Goal: Task Accomplishment & Management: Use online tool/utility

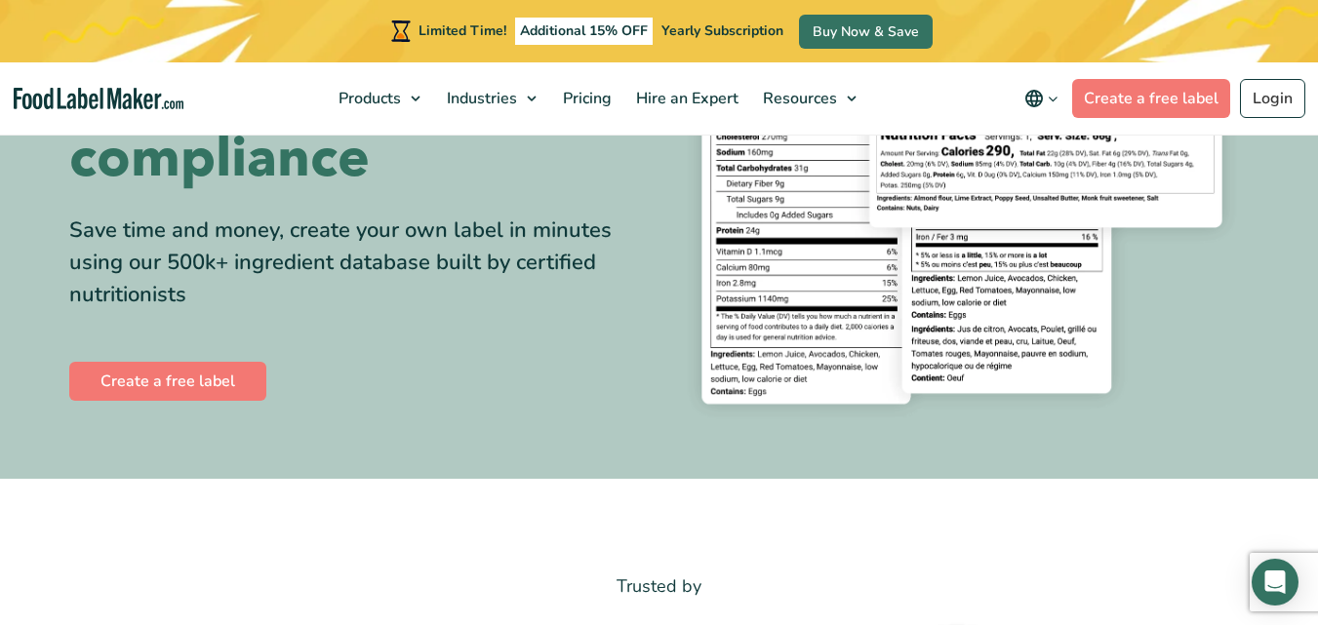
scroll to position [312, 0]
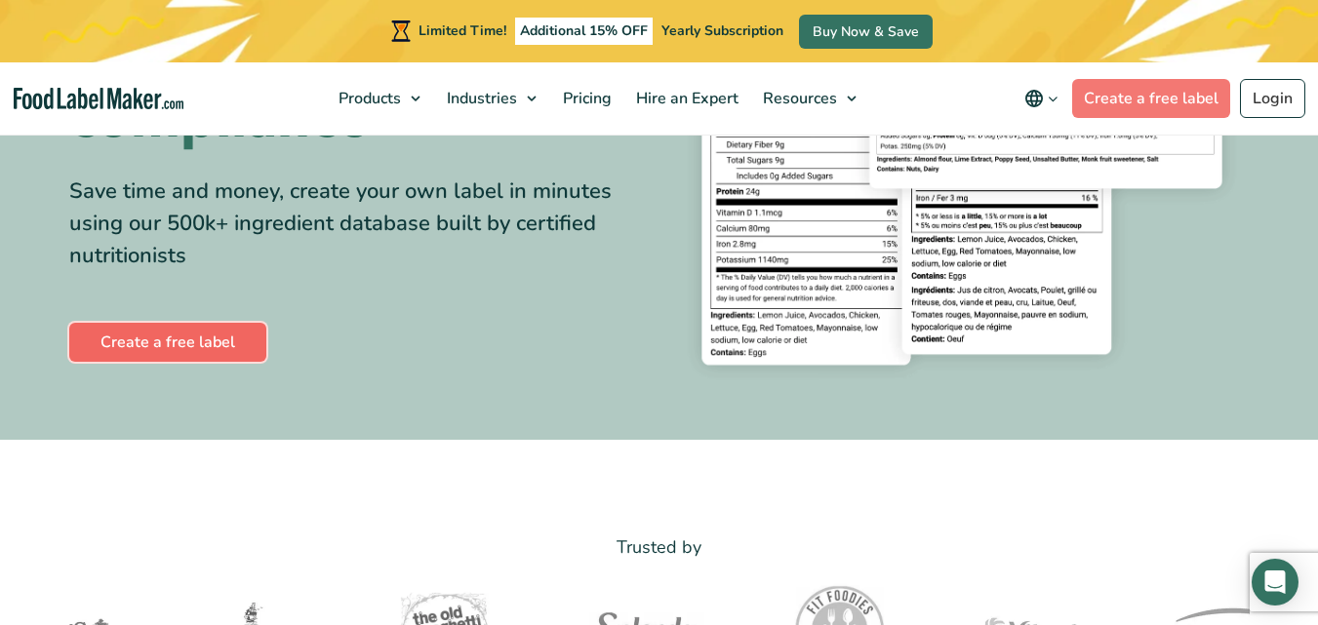
click at [194, 337] on link "Create a free label" at bounding box center [167, 342] width 197 height 39
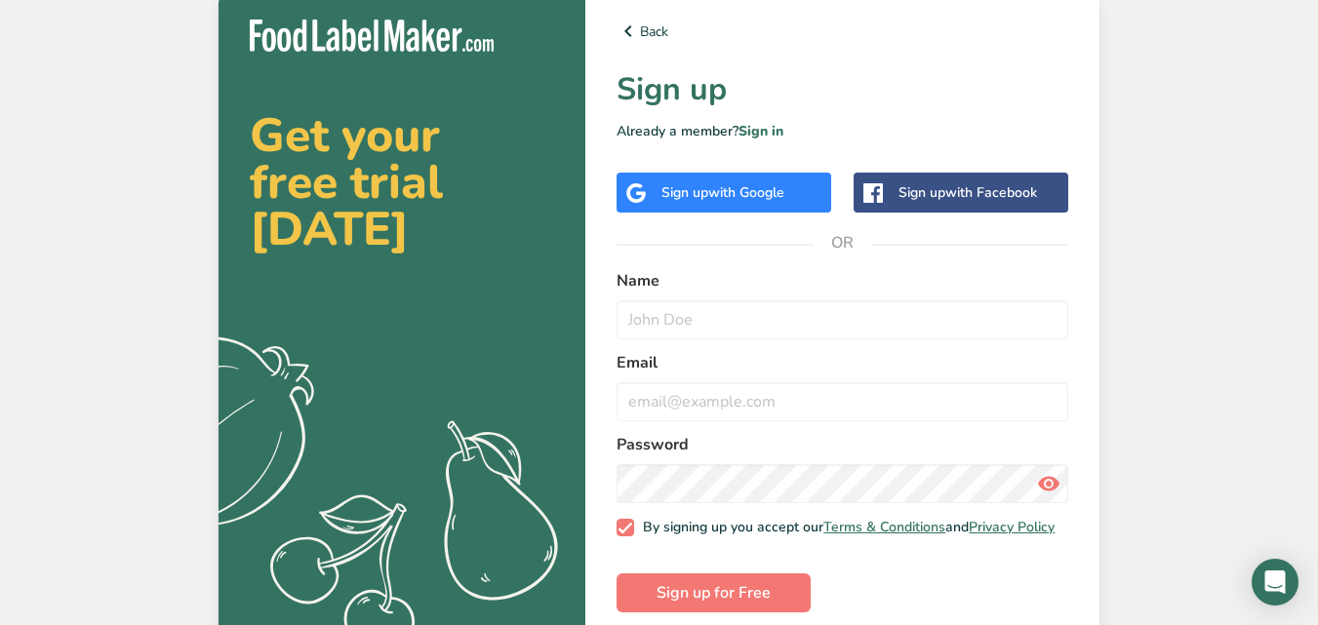
click at [705, 197] on div "Sign up with Google" at bounding box center [722, 192] width 123 height 20
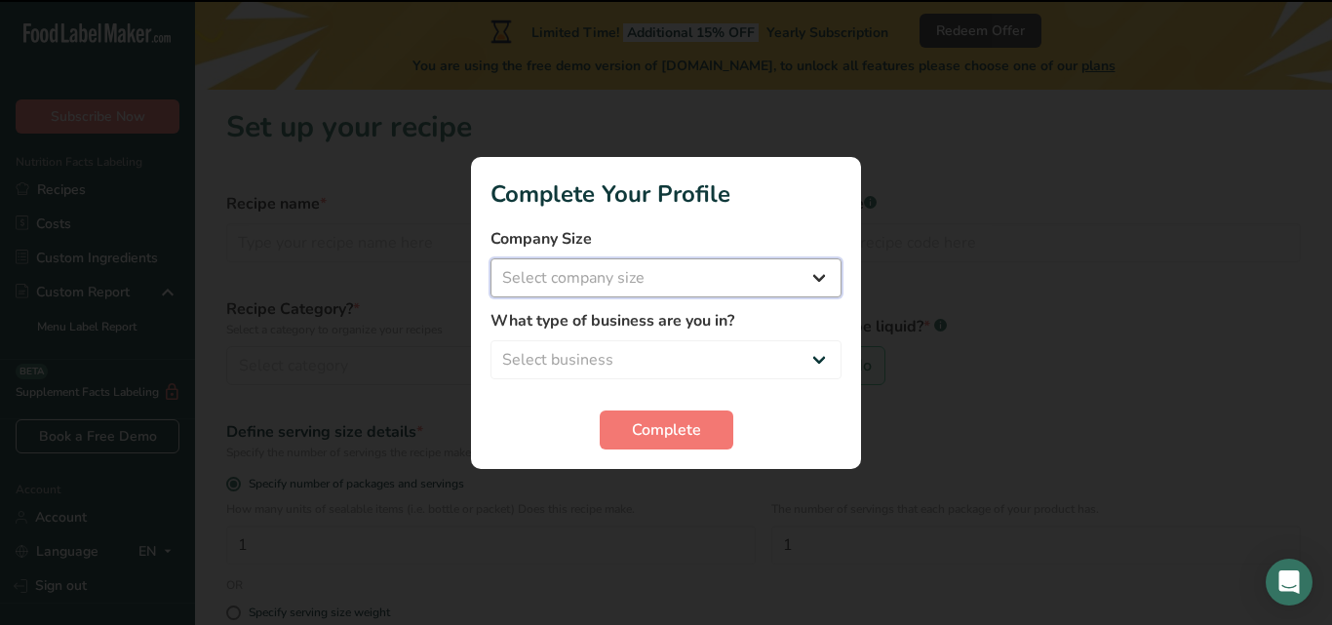
click at [828, 279] on select "Select company size Fewer than 10 Employees 10 to 50 Employees 51 to 500 Employ…" at bounding box center [666, 277] width 351 height 39
select select "1"
click at [491, 258] on select "Select company size Fewer than 10 Employees 10 to 50 Employees 51 to 500 Employ…" at bounding box center [666, 277] width 351 height 39
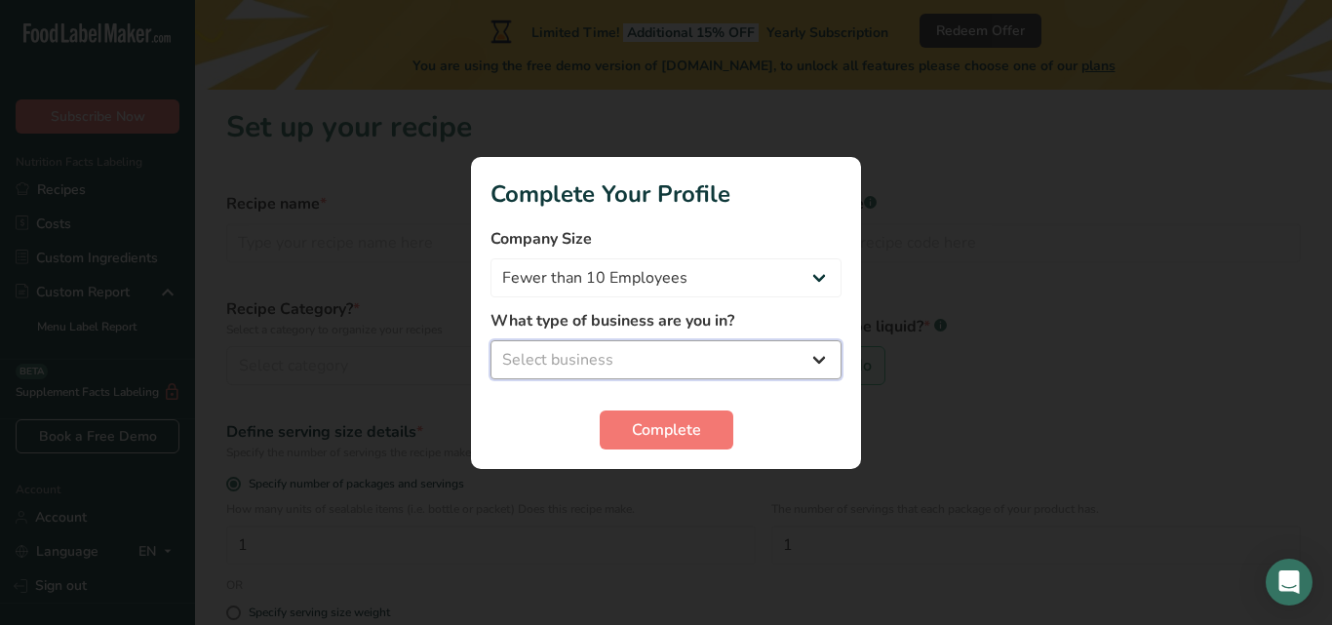
click at [816, 363] on select "Select business Packaged Food Manufacturer Restaurant & Cafe Bakery Meal Plans …" at bounding box center [666, 359] width 351 height 39
select select "1"
click at [491, 340] on select "Select business Packaged Food Manufacturer Restaurant & Cafe Bakery Meal Plans …" at bounding box center [666, 359] width 351 height 39
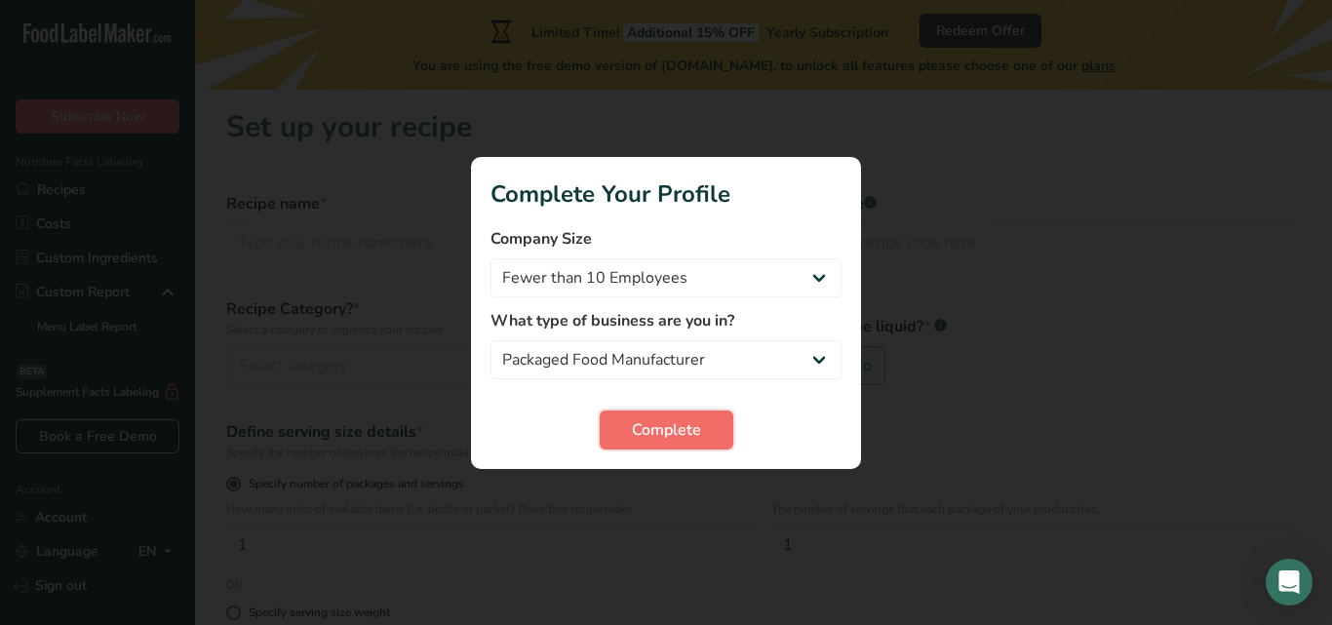
click at [654, 437] on span "Complete" at bounding box center [666, 429] width 69 height 23
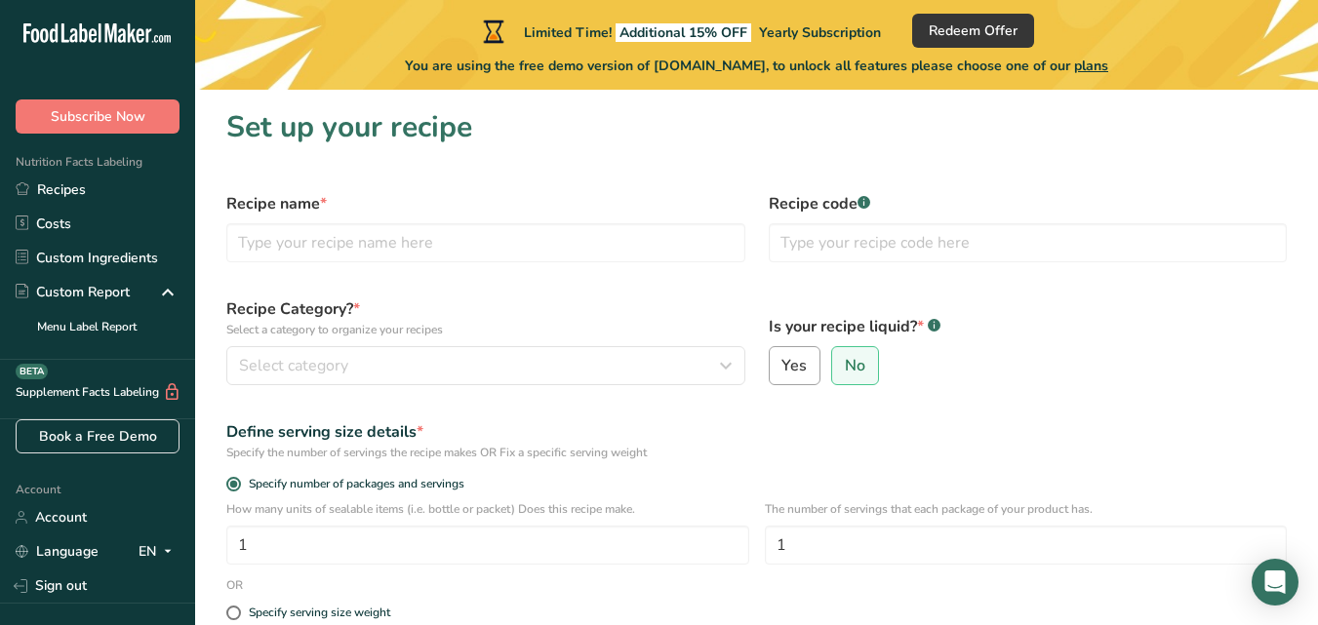
click at [794, 375] on span "Yes" at bounding box center [793, 366] width 25 height 20
click at [782, 373] on input "Yes" at bounding box center [776, 366] width 13 height 13
radio input "true"
radio input "false"
select select "22"
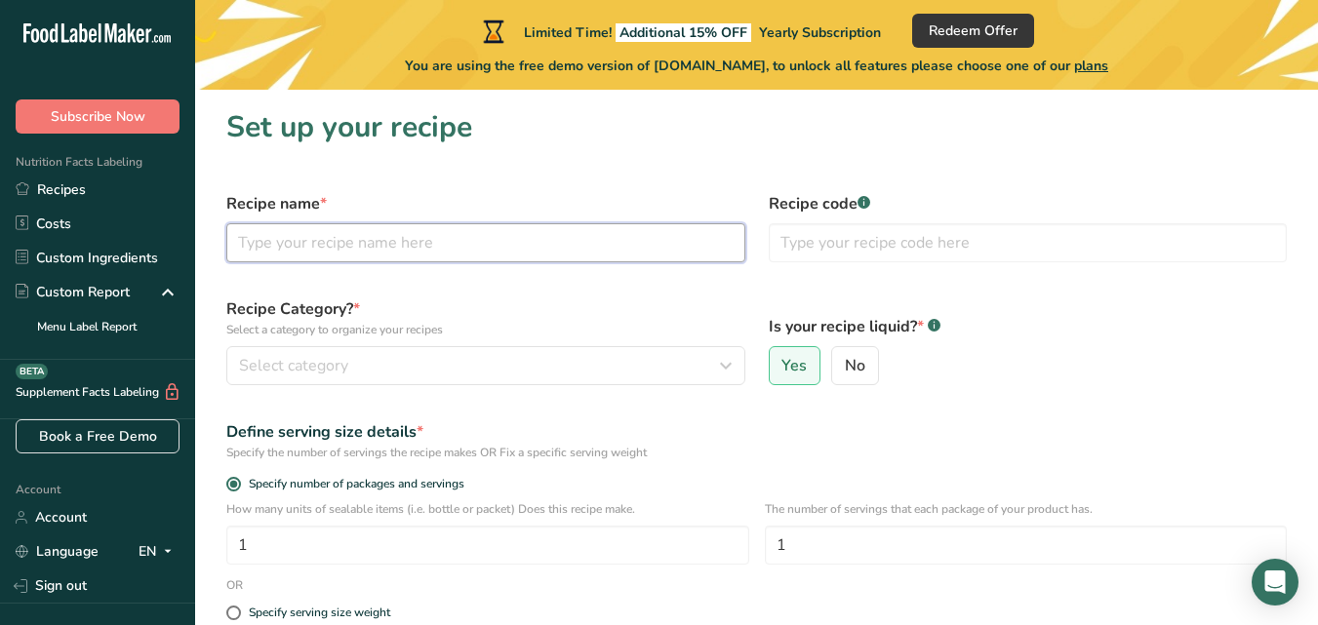
click at [380, 250] on input "text" at bounding box center [485, 242] width 519 height 39
type input "Strawberry Juice"
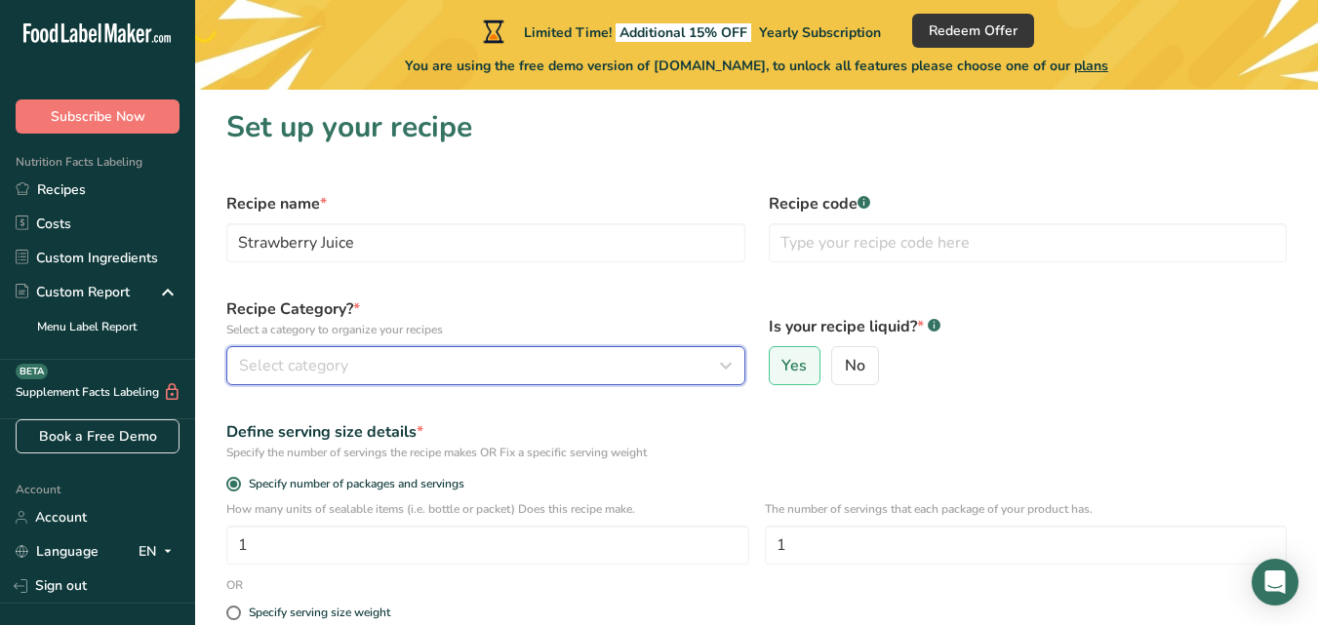
click at [729, 366] on icon "button" at bounding box center [725, 365] width 23 height 35
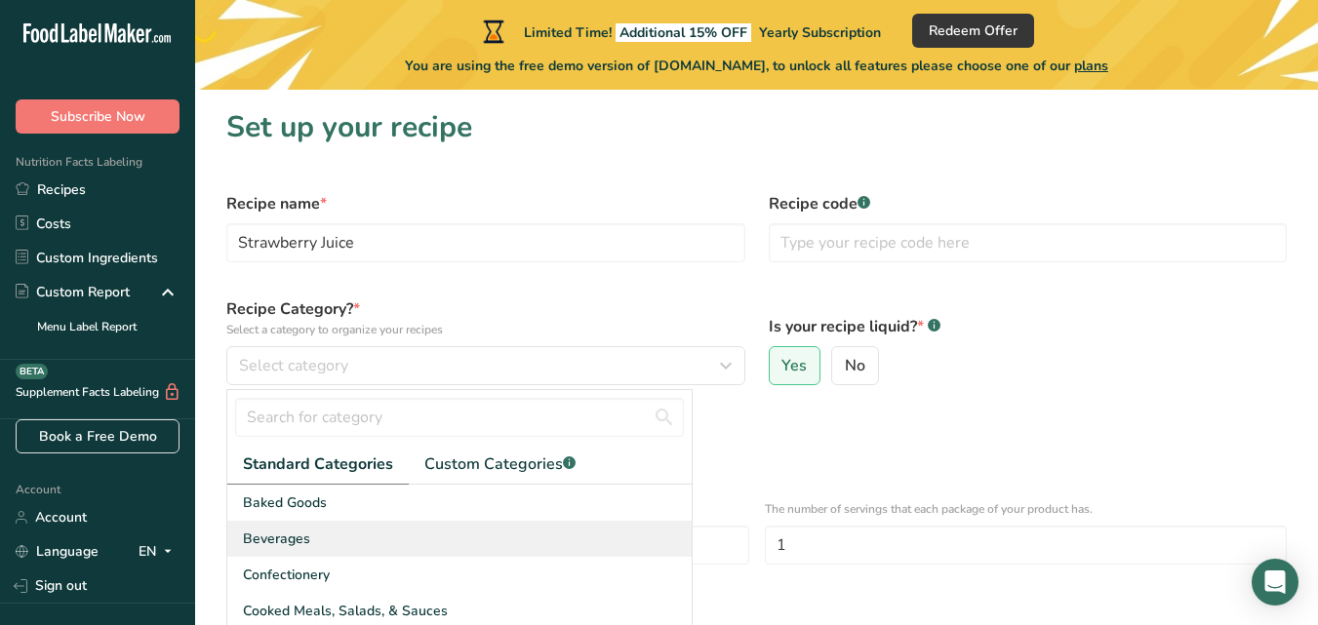
click at [325, 536] on div "Beverages" at bounding box center [459, 539] width 464 height 36
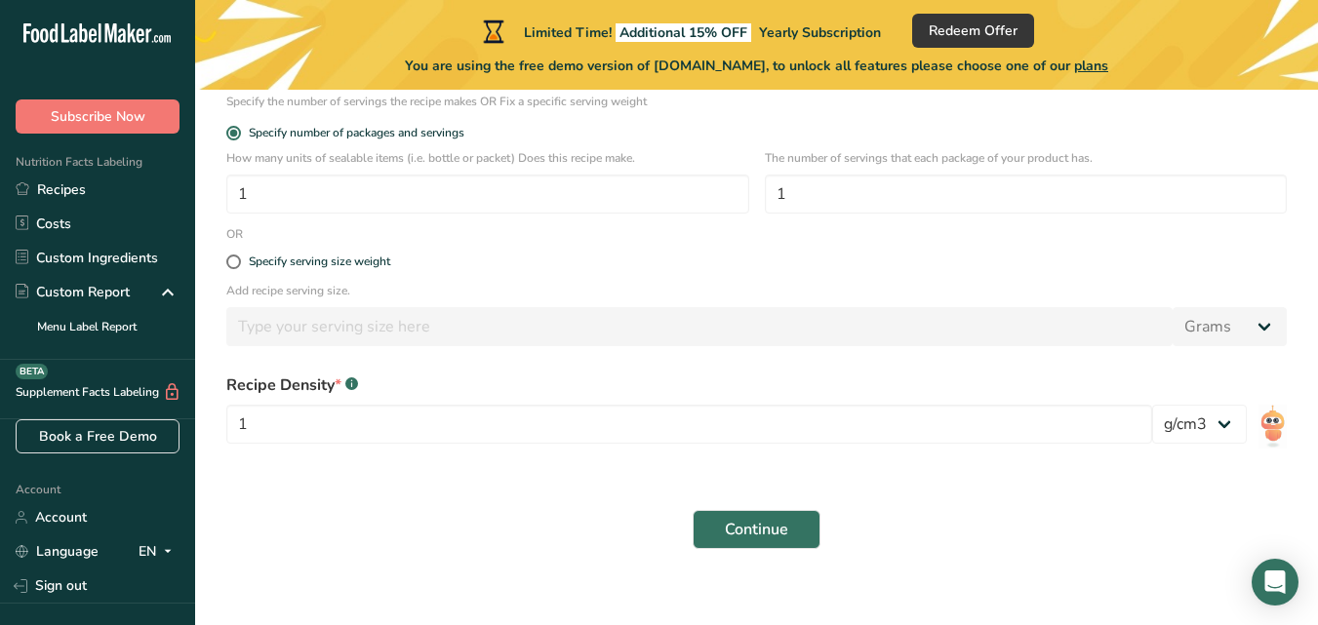
scroll to position [369, 0]
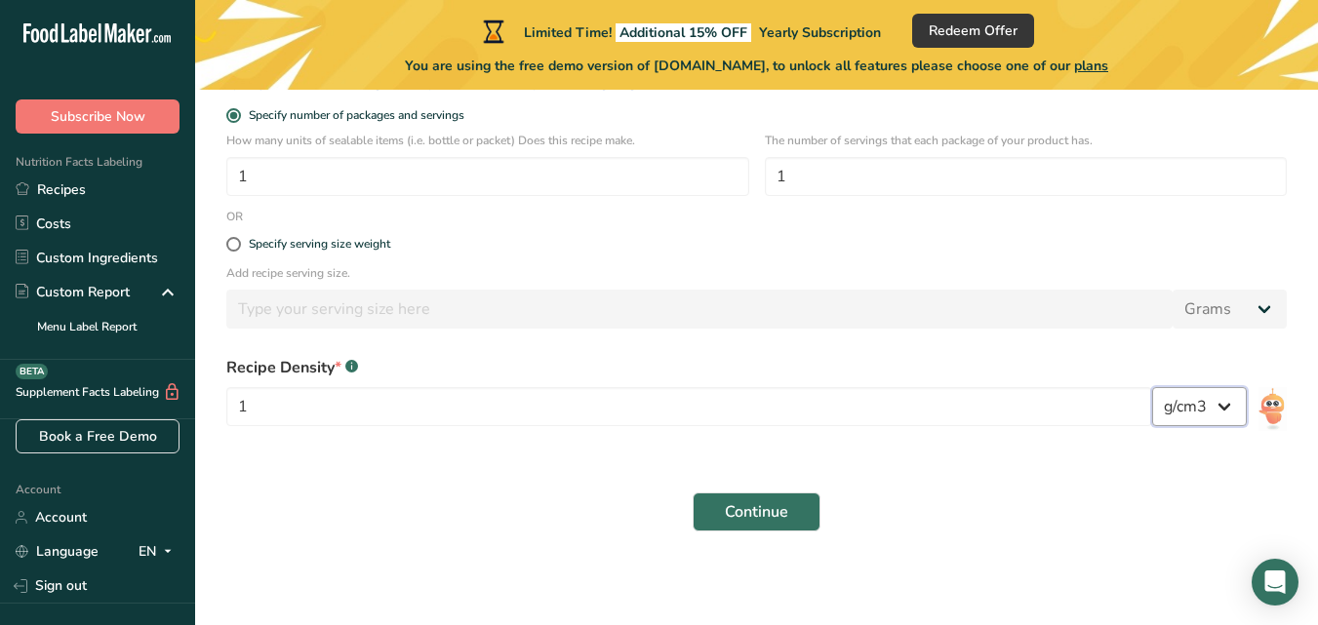
click at [1231, 399] on select "lb/ft3 g/cm3" at bounding box center [1199, 406] width 95 height 39
click at [1152, 387] on select "lb/ft3 g/cm3" at bounding box center [1199, 406] width 95 height 39
click at [233, 251] on span at bounding box center [233, 244] width 15 height 15
click at [233, 251] on input "Specify serving size weight" at bounding box center [232, 244] width 13 height 13
radio input "true"
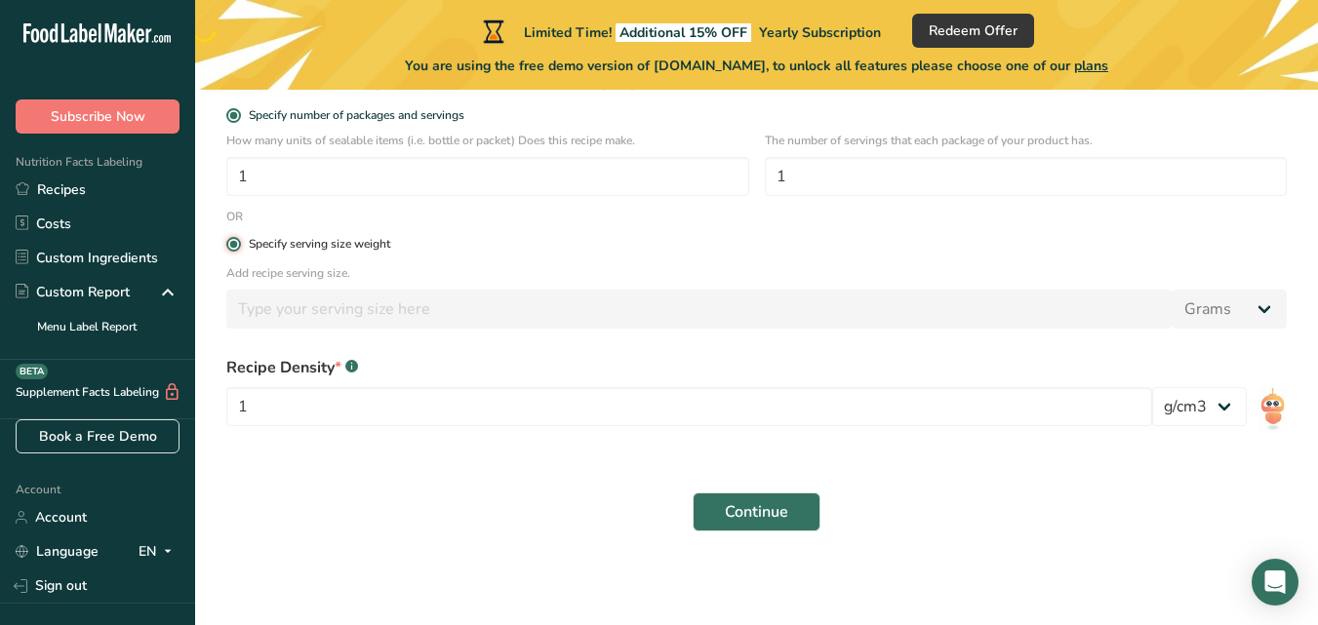
radio input "false"
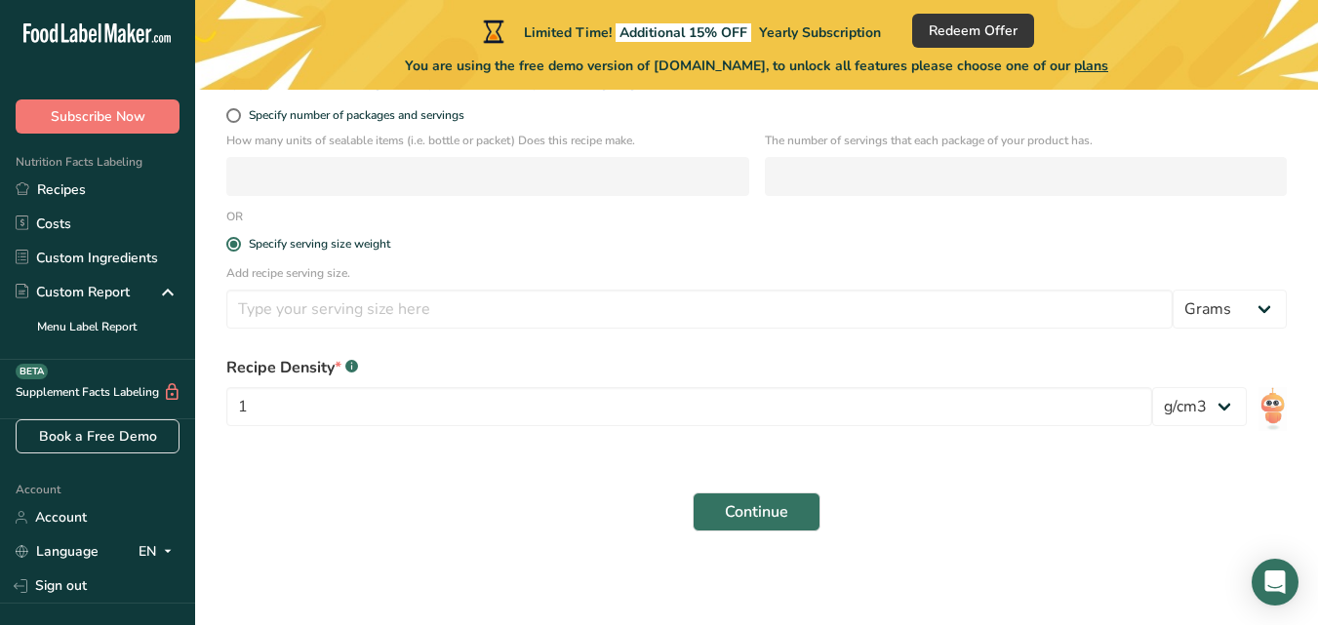
click at [233, 252] on div "Specify serving size weight" at bounding box center [757, 244] width 1084 height 39
click at [233, 245] on span at bounding box center [233, 244] width 15 height 15
click at [233, 245] on input "Specify serving size weight" at bounding box center [232, 244] width 13 height 13
click at [235, 241] on span at bounding box center [233, 244] width 15 height 15
click at [235, 241] on input "Specify serving size weight" at bounding box center [232, 244] width 13 height 13
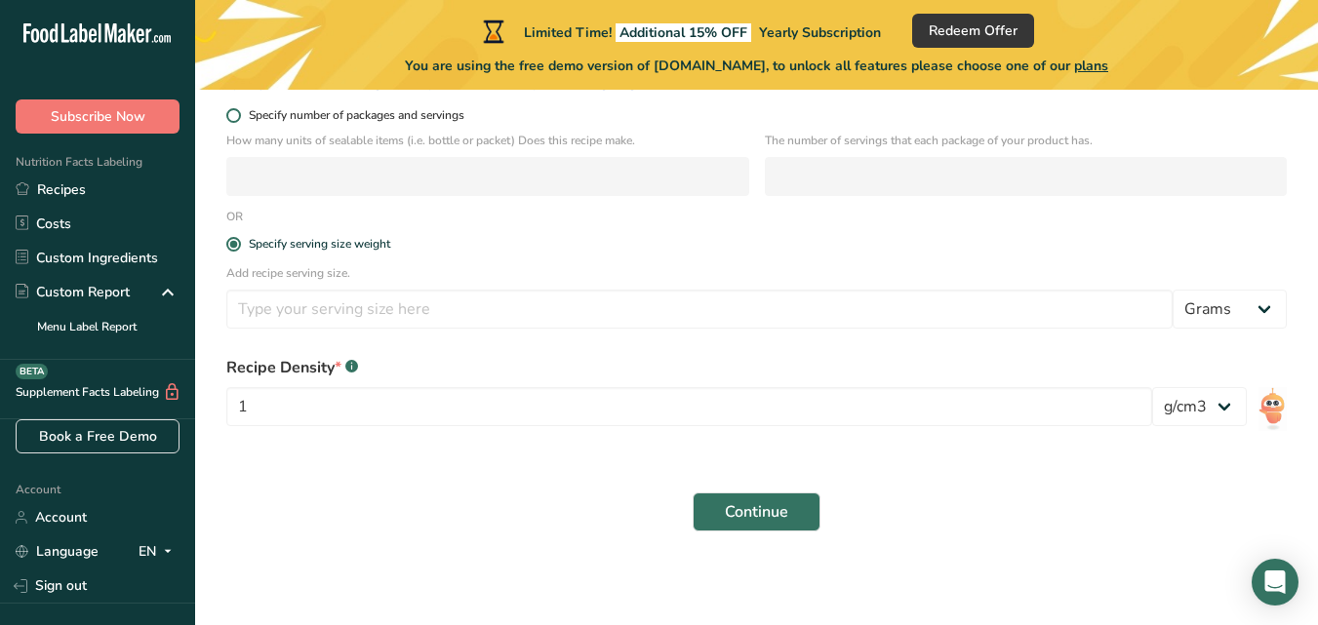
click at [233, 114] on span at bounding box center [233, 115] width 15 height 15
click at [233, 114] on input "Specify number of packages and servings" at bounding box center [232, 115] width 13 height 13
radio input "true"
radio input "false"
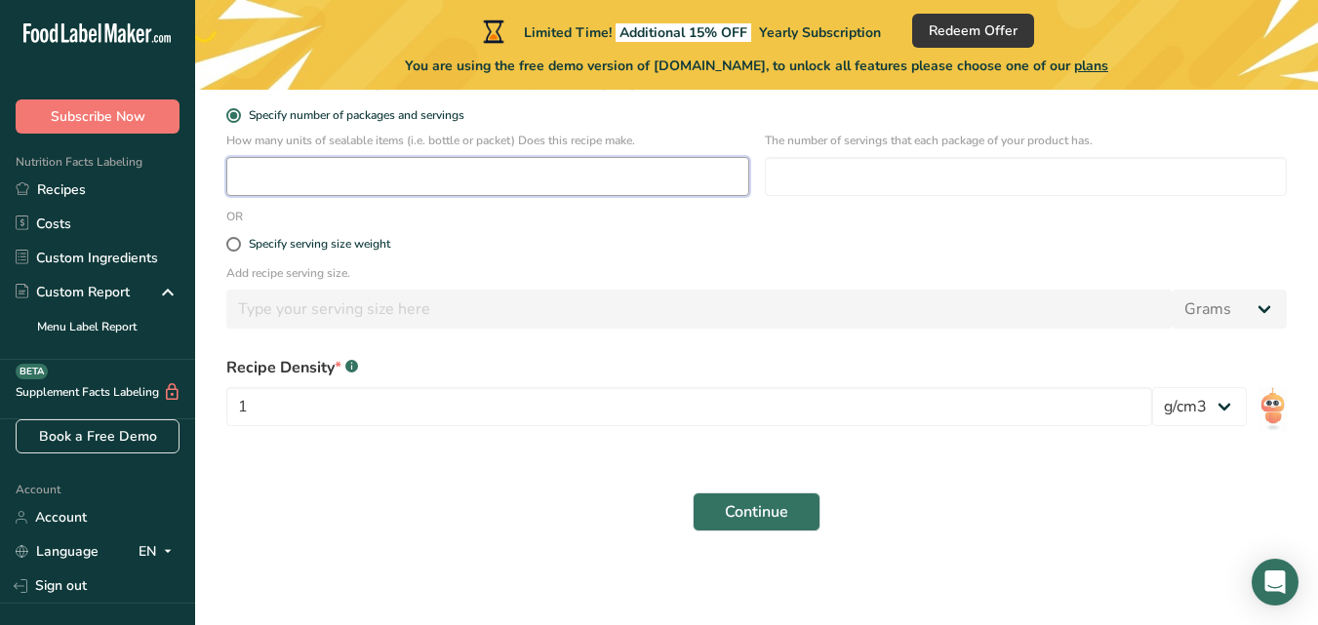
click at [421, 180] on input "number" at bounding box center [487, 176] width 523 height 39
type input "1"
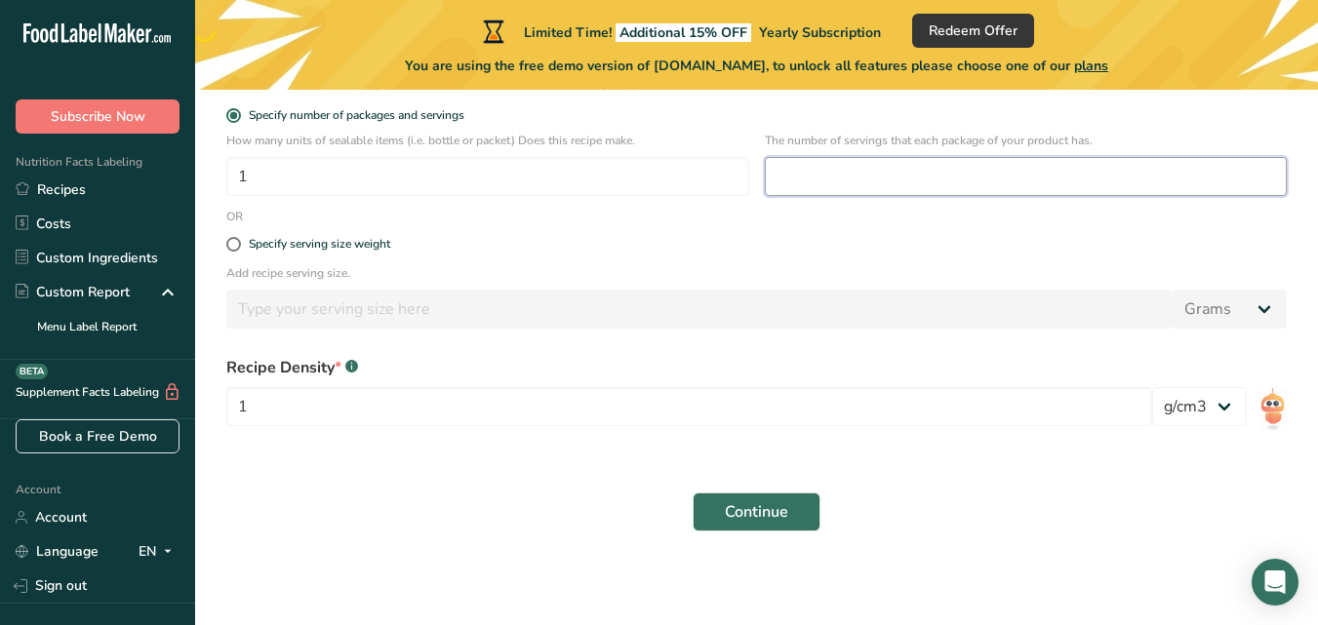
click at [835, 176] on input "number" at bounding box center [1026, 176] width 523 height 39
type input "1"
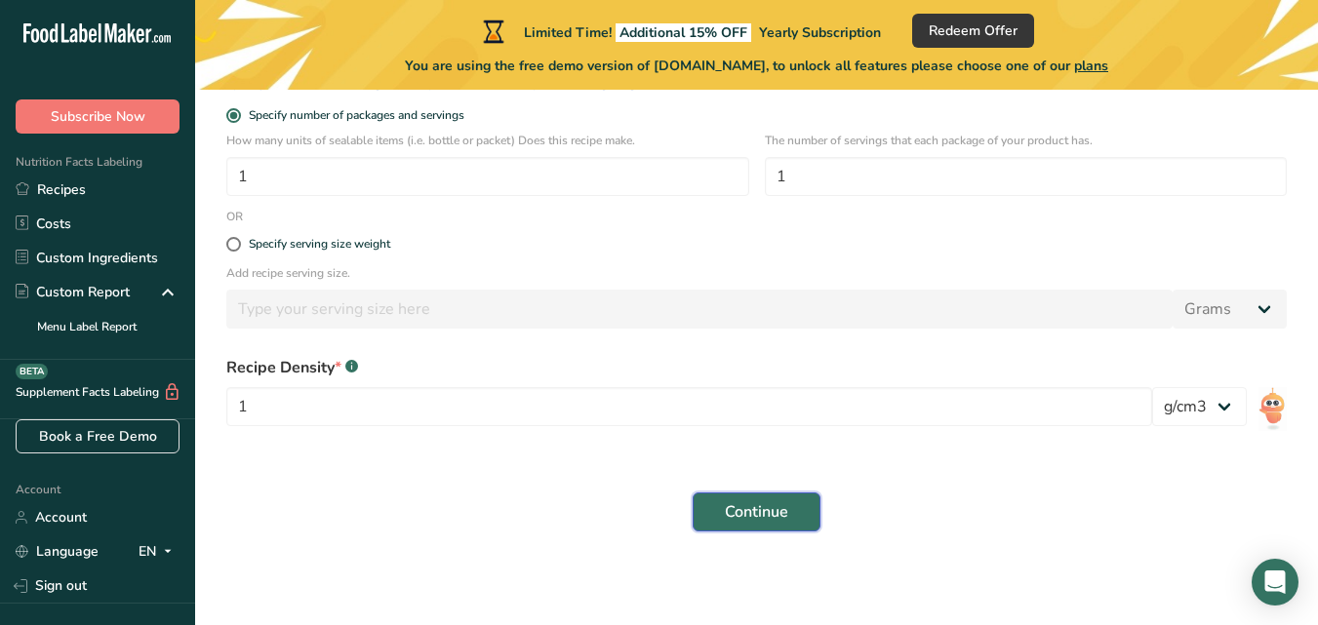
click at [751, 512] on span "Continue" at bounding box center [756, 511] width 63 height 23
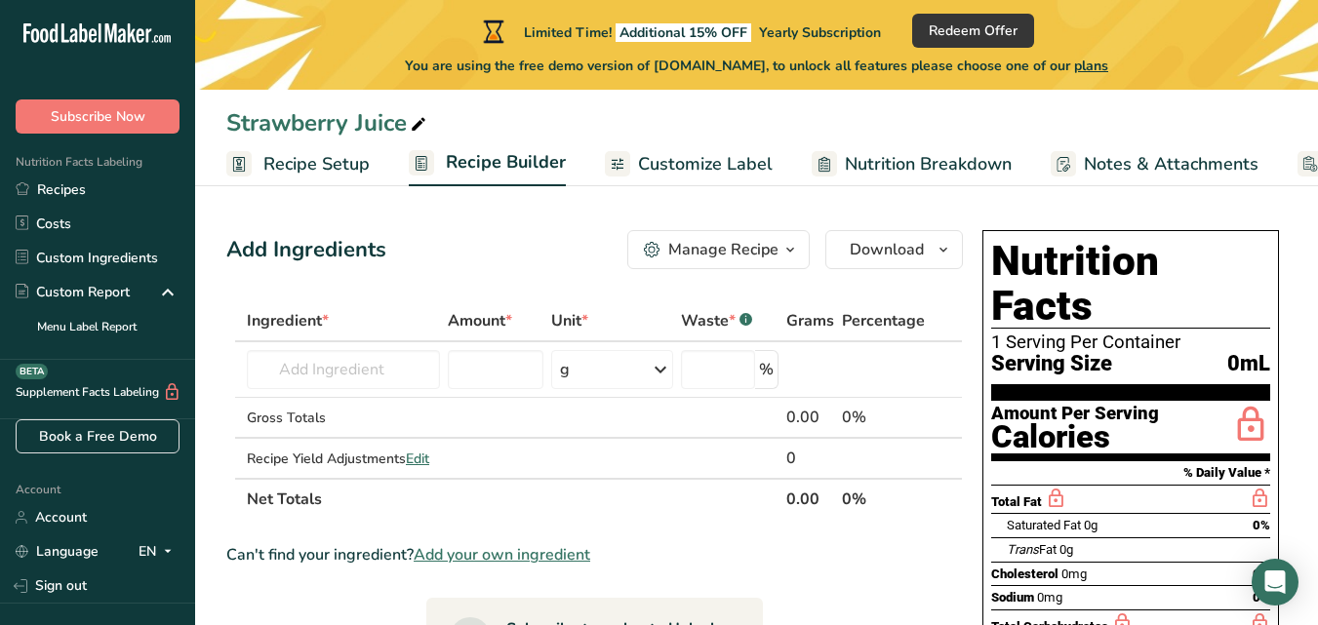
click at [898, 161] on span "Nutrition Breakdown" at bounding box center [928, 164] width 167 height 26
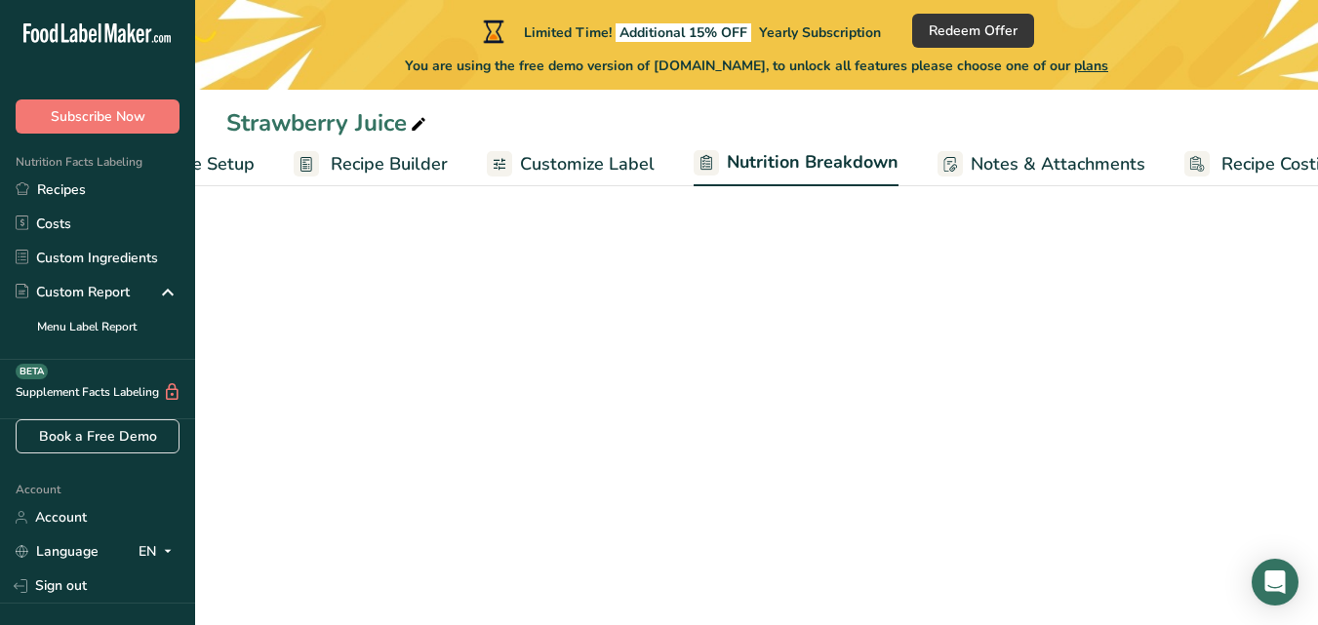
select select "Calories"
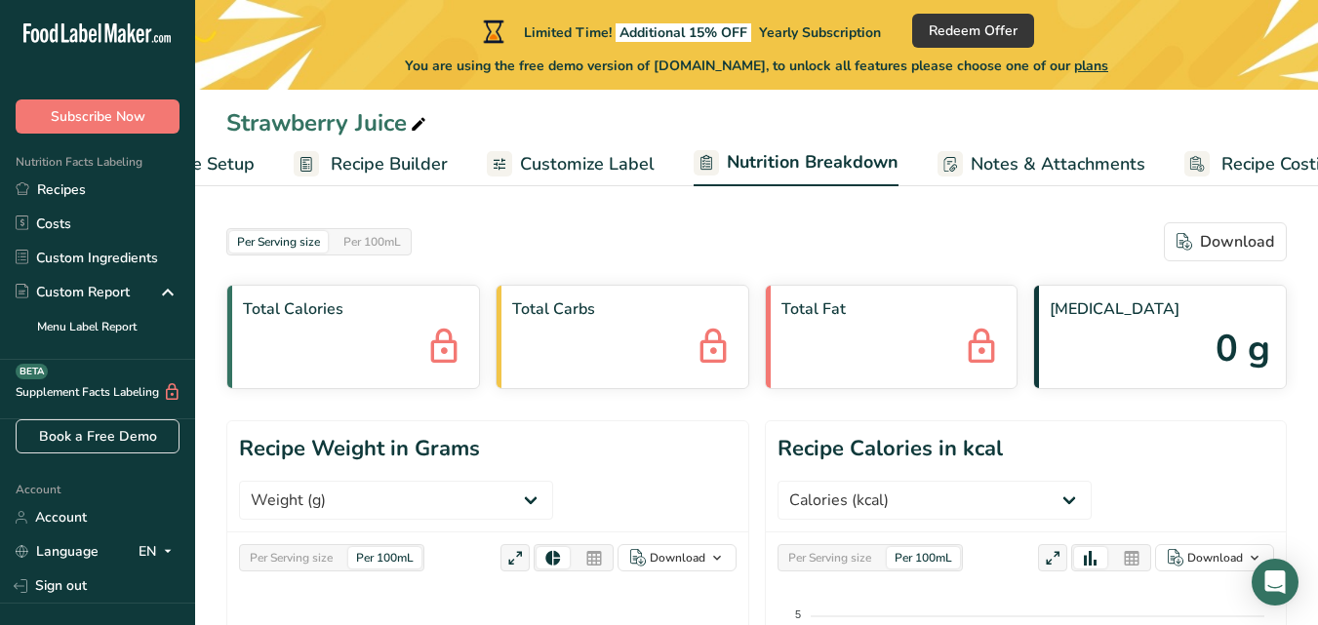
scroll to position [0, 168]
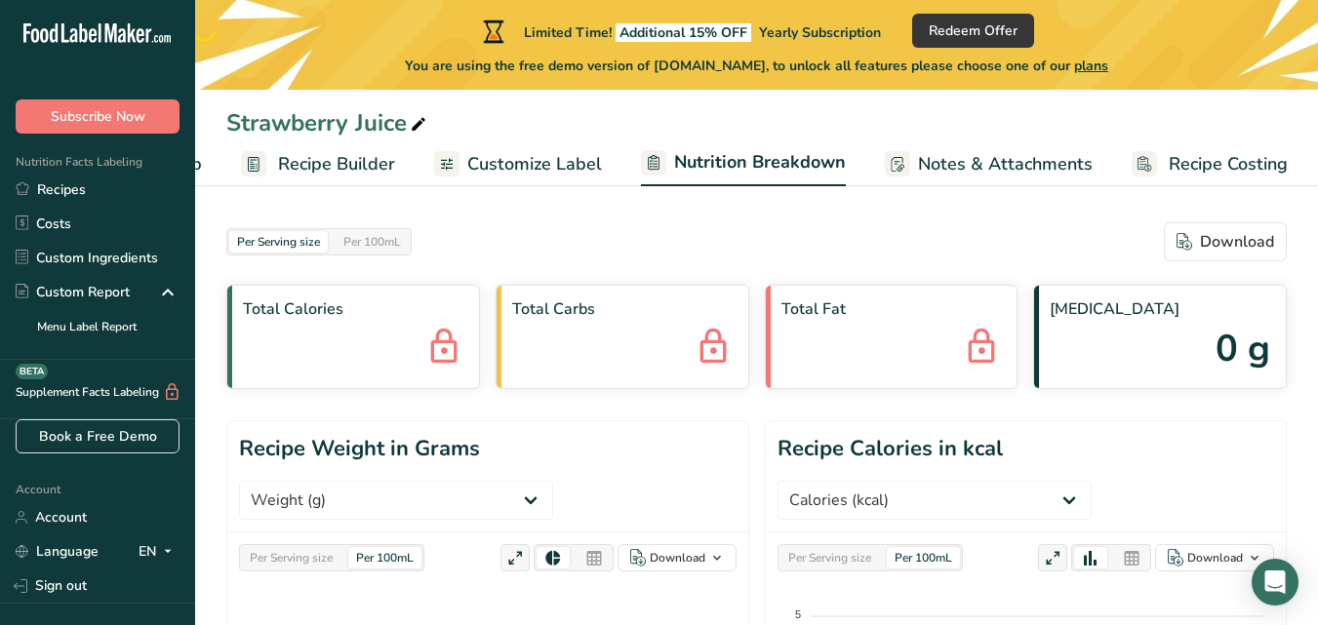
click at [525, 159] on span "Customize Label" at bounding box center [534, 164] width 135 height 26
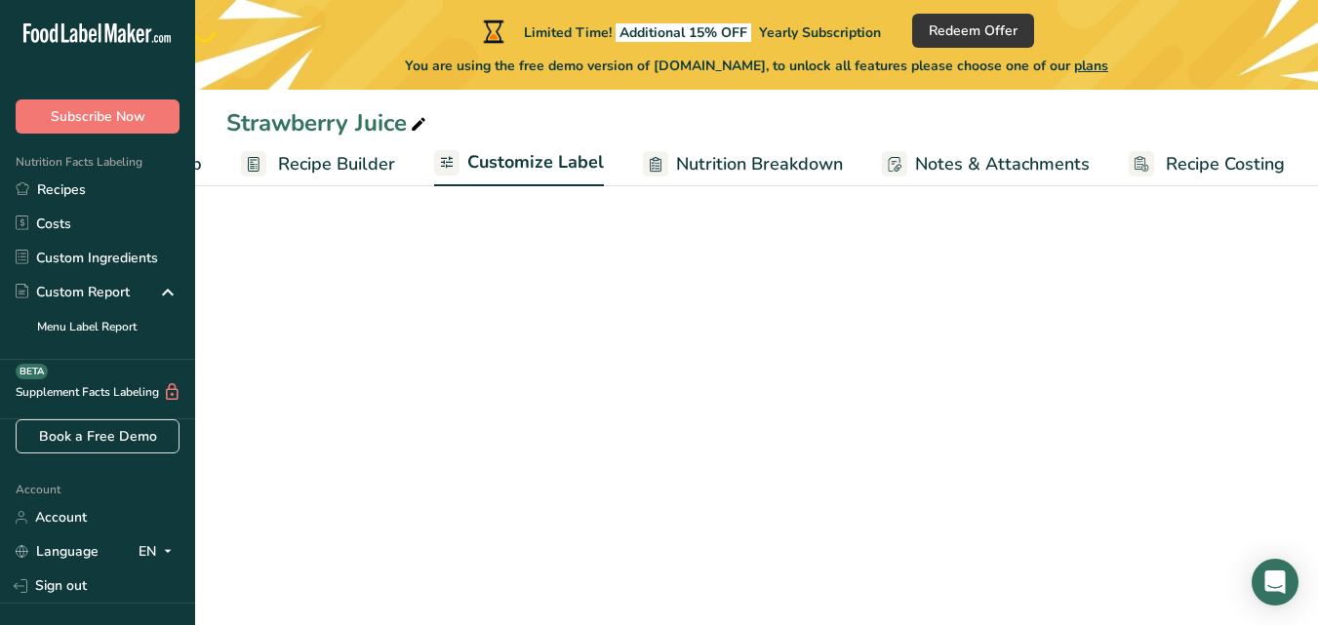
scroll to position [0, 166]
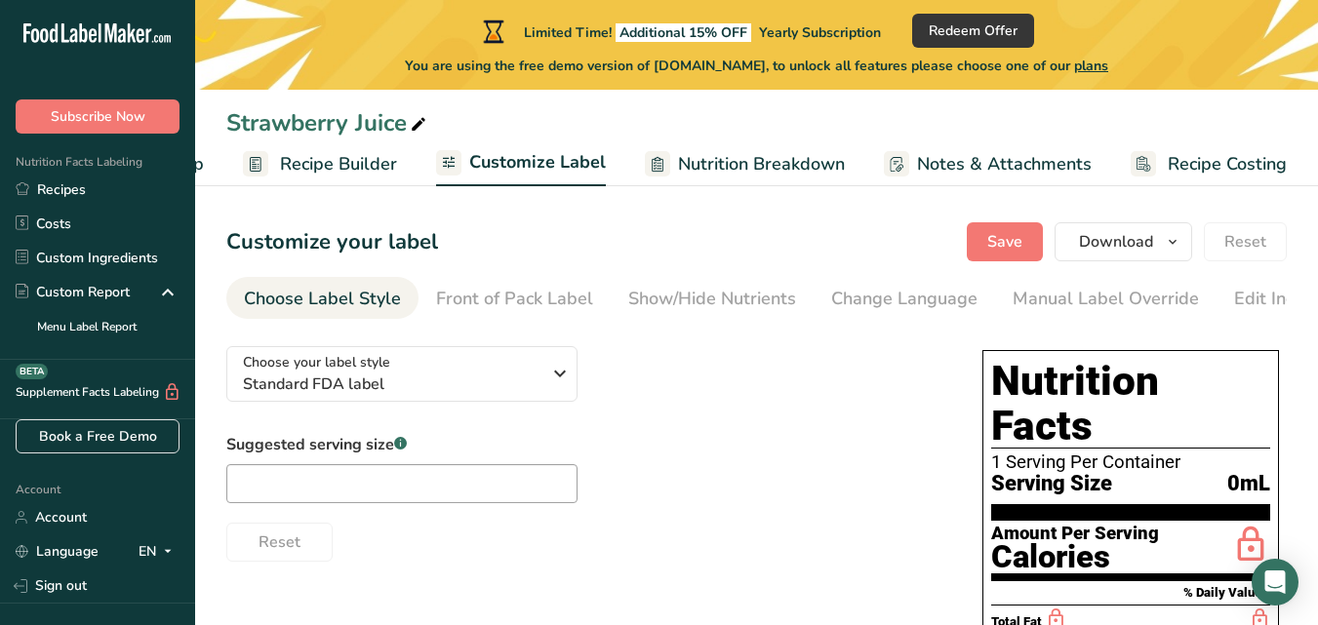
click at [379, 164] on span "Recipe Builder" at bounding box center [338, 164] width 117 height 26
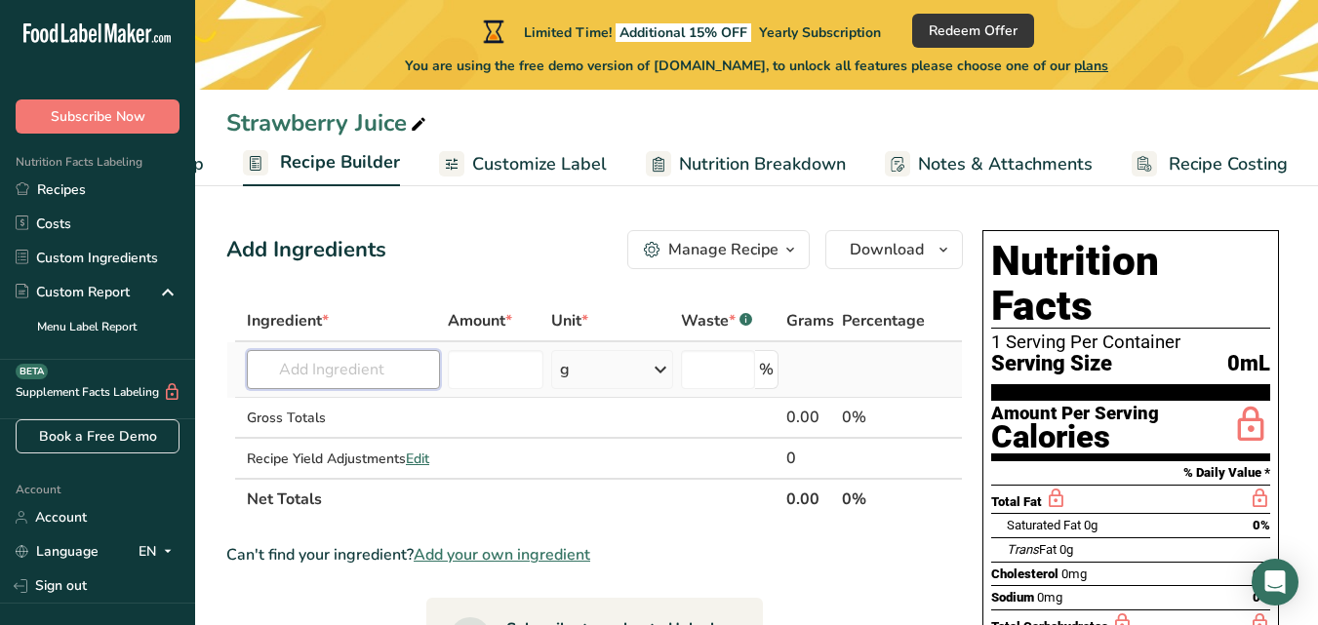
click at [351, 365] on input "text" at bounding box center [343, 369] width 193 height 39
click at [741, 168] on span "Nutrition Breakdown" at bounding box center [762, 164] width 167 height 26
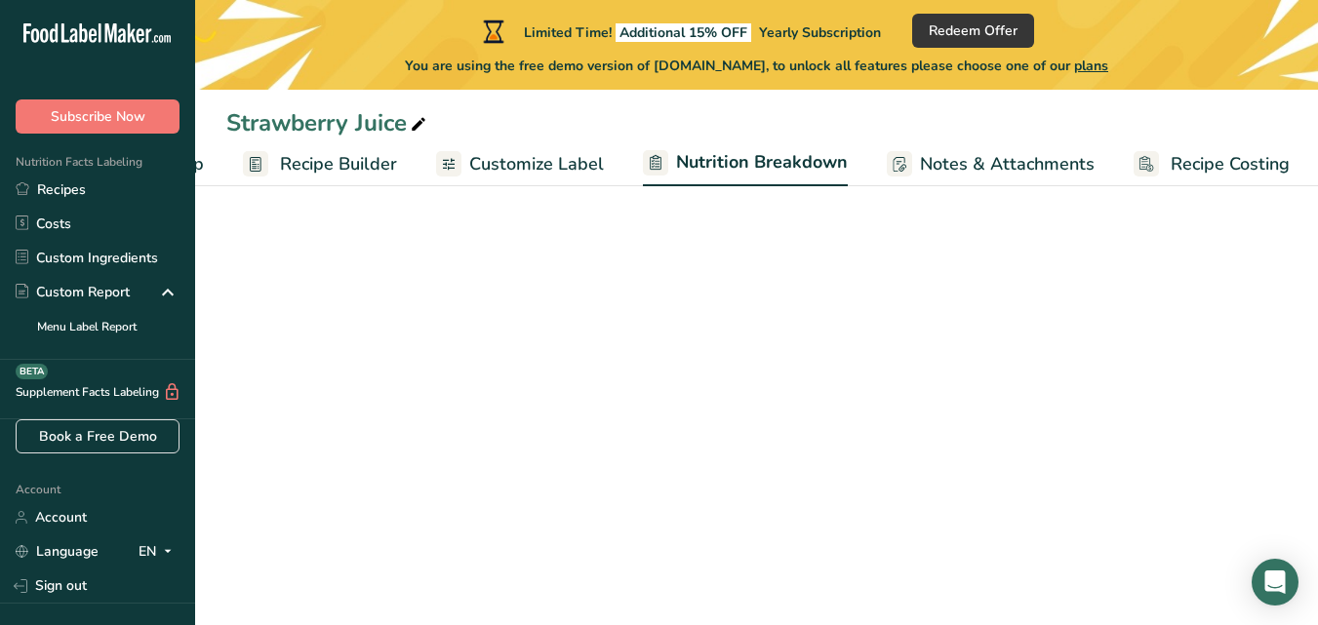
scroll to position [0, 168]
select select "Calories"
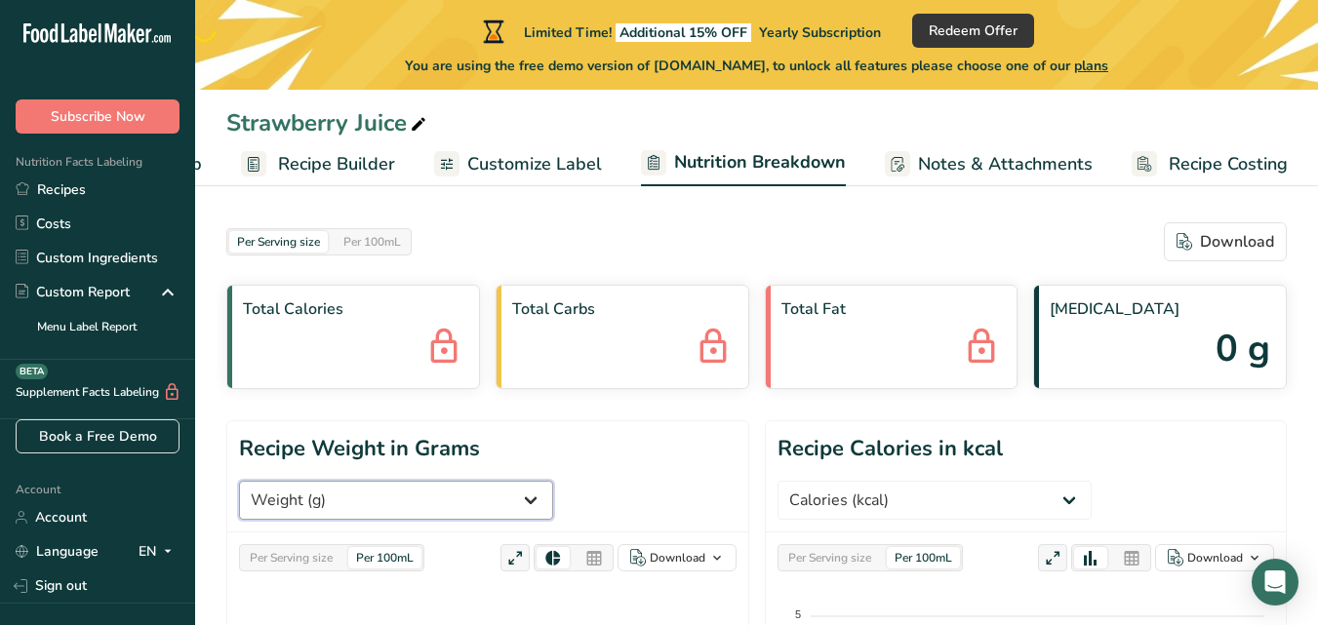
click at [553, 481] on select "Weight (g) Calories (kcal) Energy KJ (kj) Total Fat (g) Saturated Fat (g) Trans…" at bounding box center [396, 500] width 314 height 39
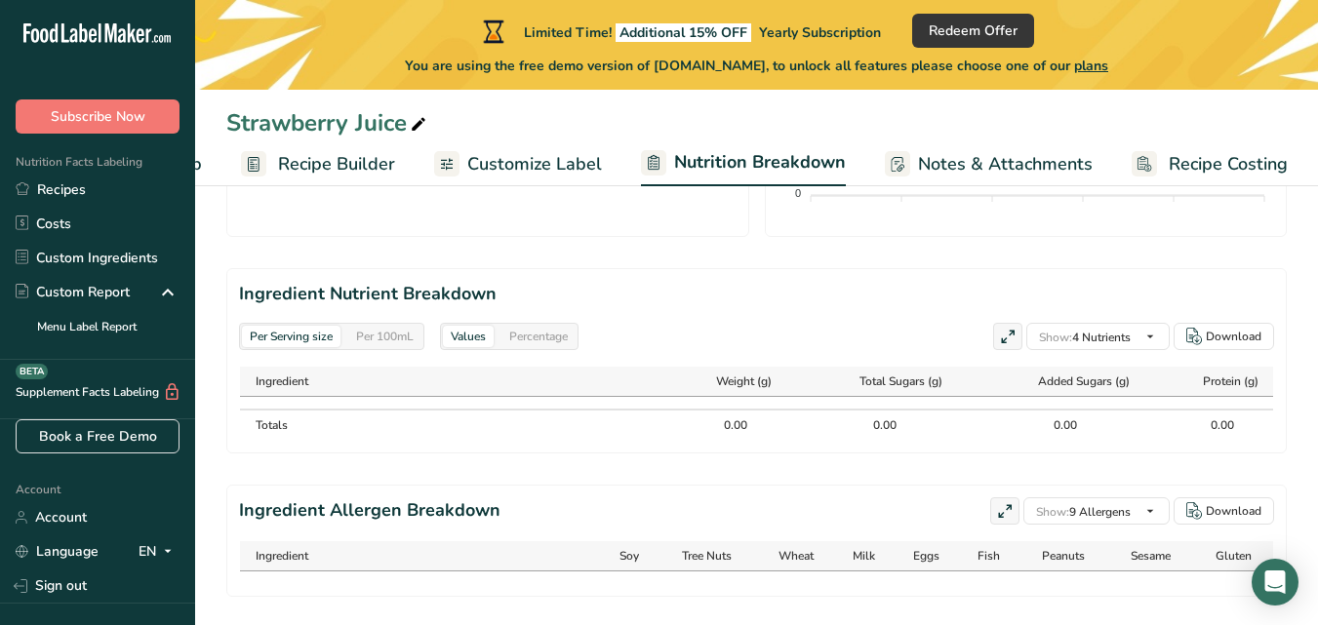
scroll to position [866, 0]
click at [85, 260] on link "Custom Ingredients" at bounding box center [97, 258] width 195 height 34
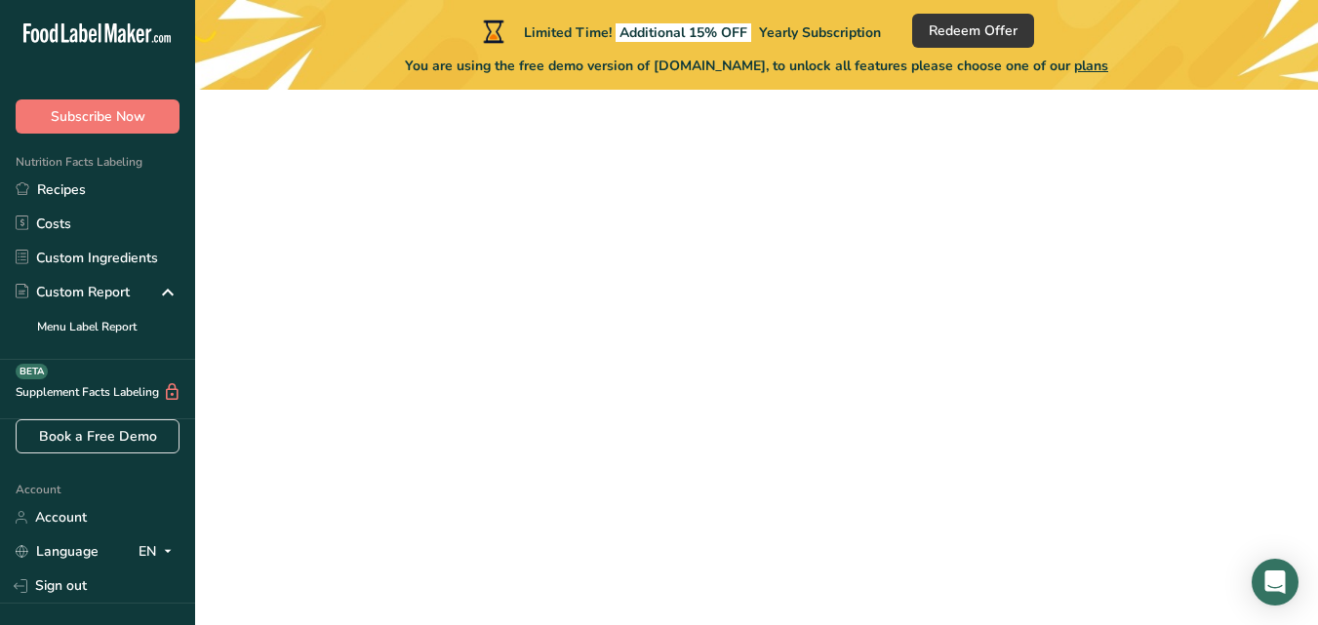
scroll to position [866, 0]
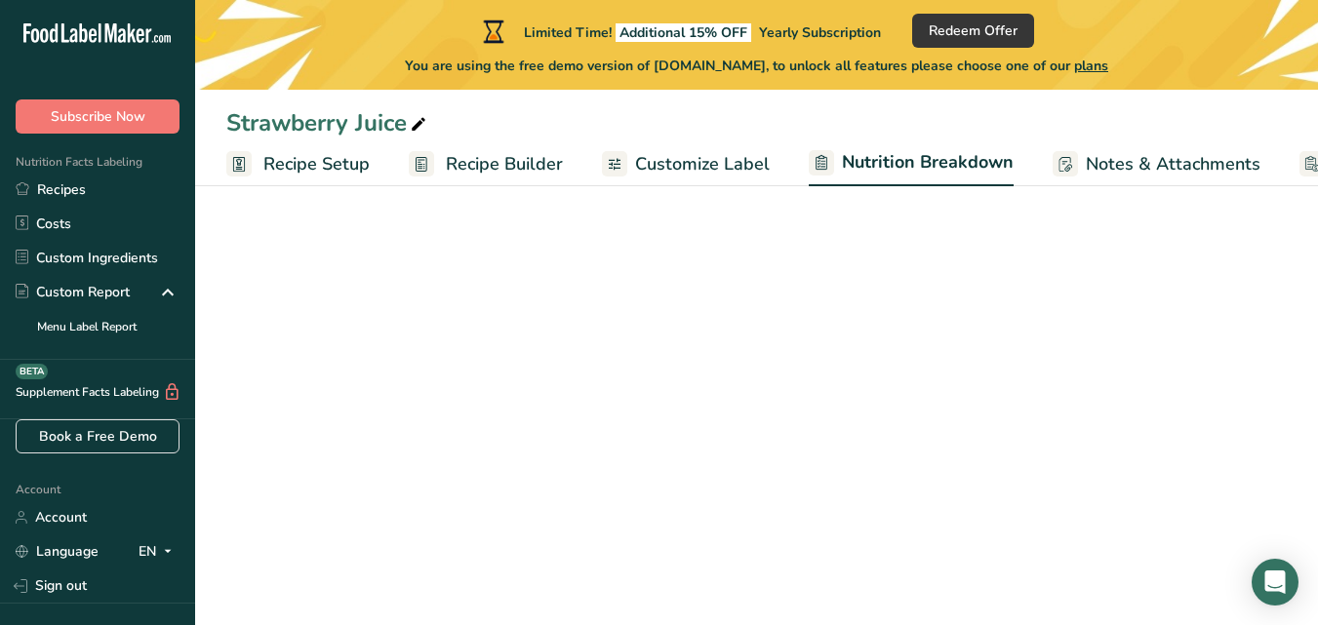
select select "Calories"
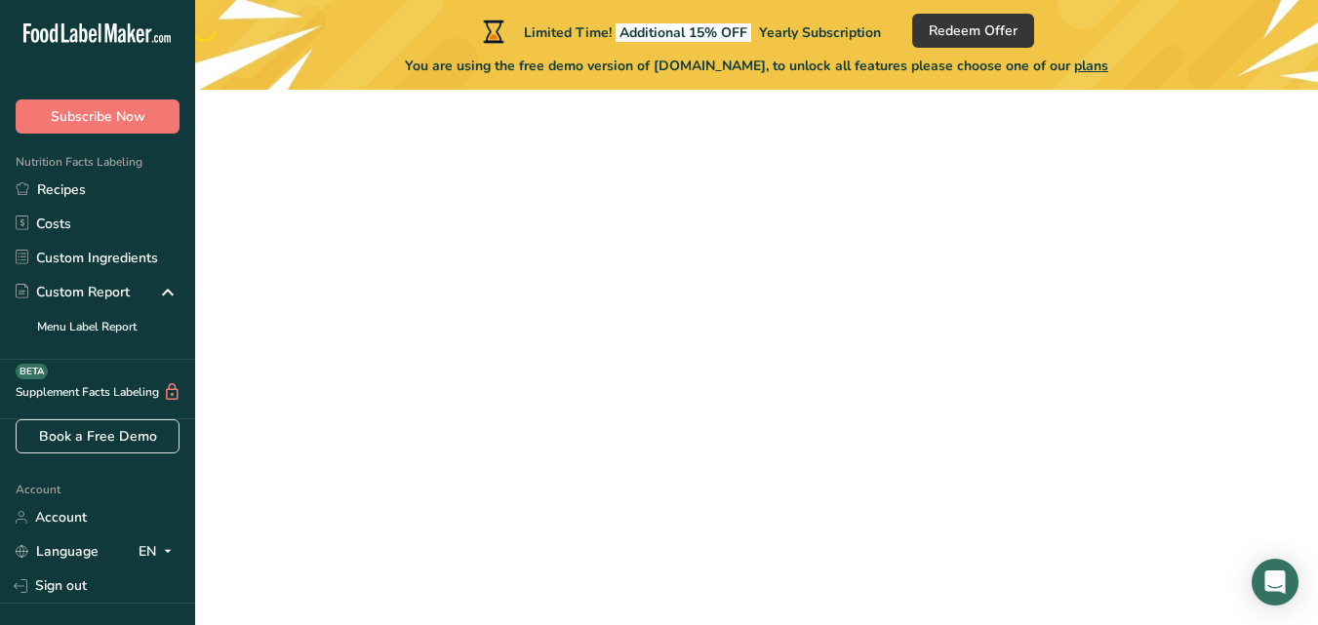
scroll to position [263, 0]
